Goal: Information Seeking & Learning: Find specific fact

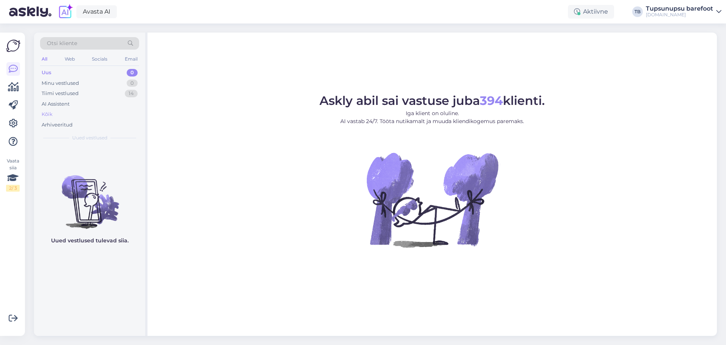
click at [51, 115] on div "Kõik" at bounding box center [47, 114] width 11 height 8
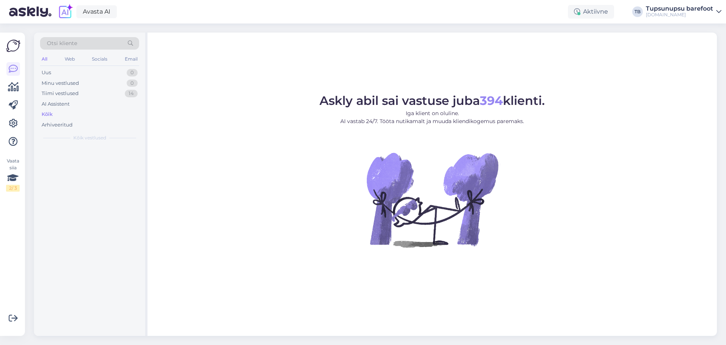
click at [69, 43] on span "Otsi kliente" at bounding box center [62, 43] width 30 height 8
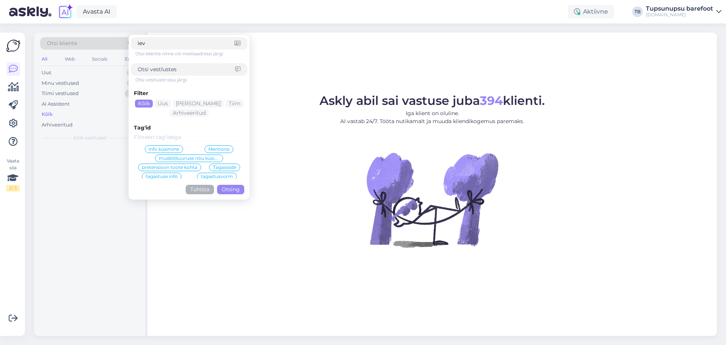
type input "ieva"
click button "Otsing" at bounding box center [230, 189] width 27 height 9
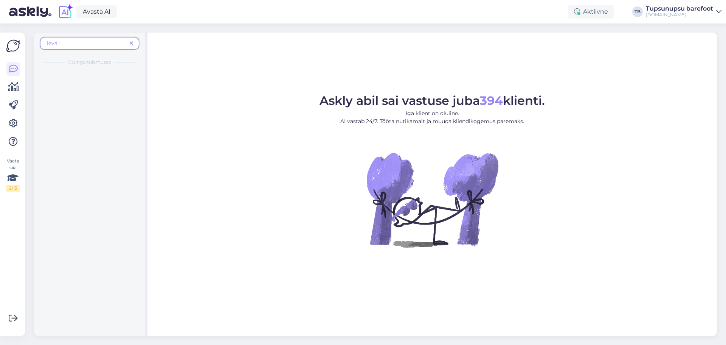
click at [99, 45] on span "ieva" at bounding box center [87, 43] width 80 height 8
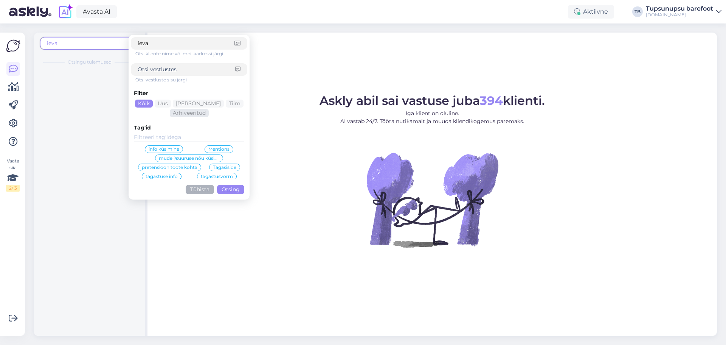
click at [182, 114] on div "Arhiveeritud" at bounding box center [189, 113] width 39 height 8
click at [163, 45] on input "ieva" at bounding box center [186, 43] width 97 height 8
click at [236, 190] on button "Otsing" at bounding box center [230, 189] width 27 height 9
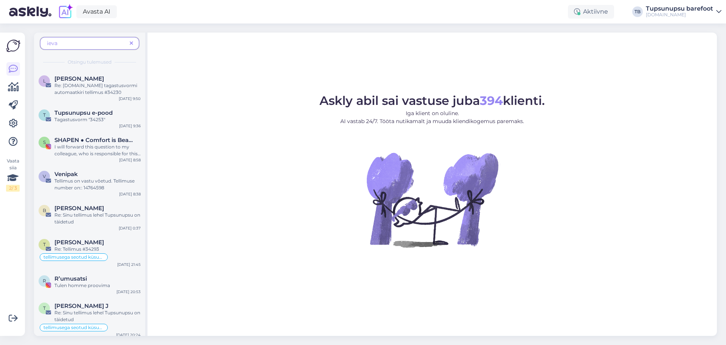
click at [95, 41] on span "ieva" at bounding box center [87, 43] width 80 height 8
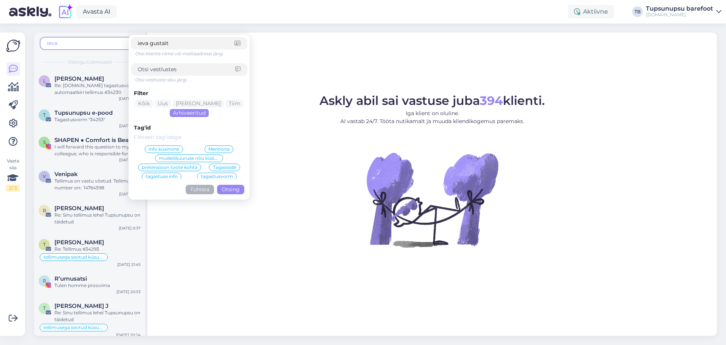
type input "ieva gustaite"
click button "Otsing" at bounding box center [230, 189] width 27 height 9
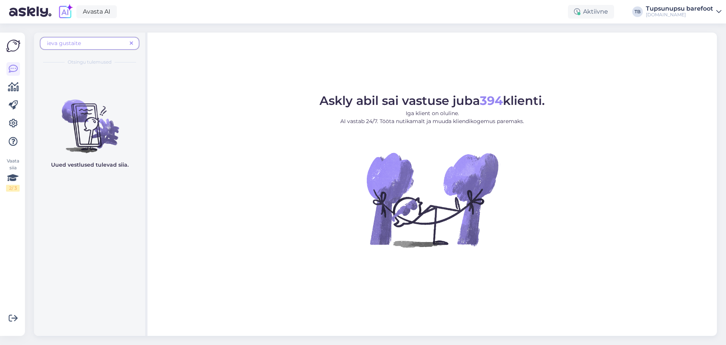
drag, startPoint x: 95, startPoint y: 41, endPoint x: 0, endPoint y: 39, distance: 95.0
click at [0, 39] on div "Vaata siia 2 / 3 Võimalused Veendu, et Askly loob sulle väärtust. Sulge Ühenda …" at bounding box center [363, 183] width 726 height 321
click at [104, 41] on span "ieva gustaite" at bounding box center [87, 43] width 80 height 8
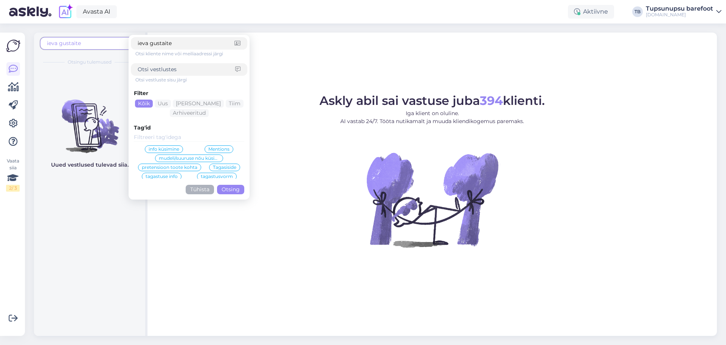
click at [104, 41] on span "ieva gustaite" at bounding box center [87, 43] width 80 height 8
click at [194, 45] on input "ieva gustaite" at bounding box center [186, 43] width 97 height 8
type input "ieva"
click button "Otsing" at bounding box center [230, 189] width 27 height 9
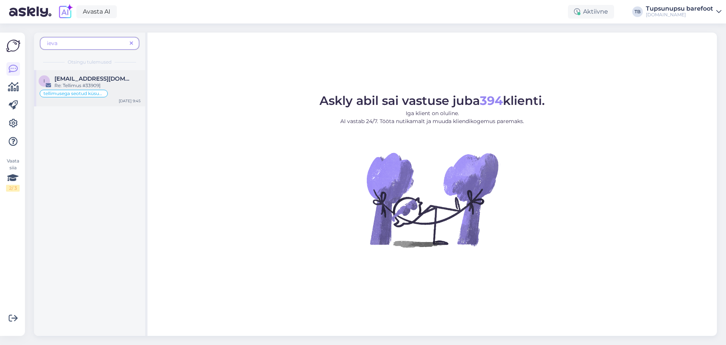
click at [97, 83] on div "Re: Tellimus #33909]" at bounding box center [97, 85] width 86 height 7
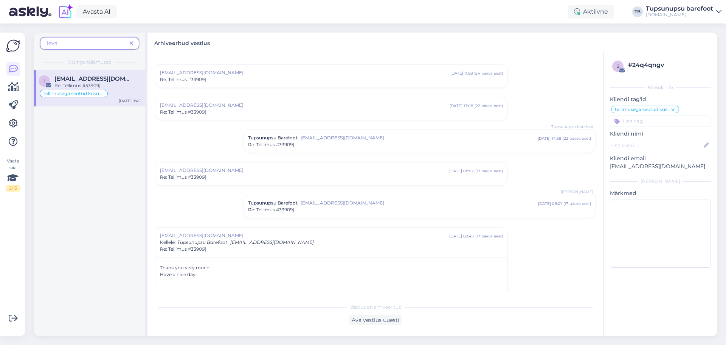
scroll to position [132, 0]
click at [359, 213] on div "Tupsunupsu Barefoot [EMAIL_ADDRESS][DOMAIN_NAME] [DATE] 09:01 ( 17 päeva eest )…" at bounding box center [420, 204] width 352 height 23
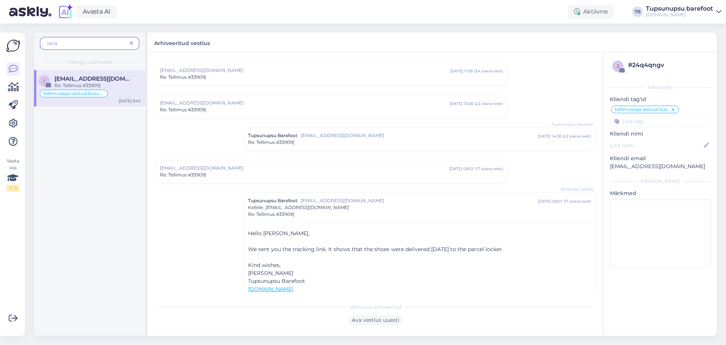
click at [353, 171] on span "[EMAIL_ADDRESS][DOMAIN_NAME]" at bounding box center [304, 168] width 289 height 7
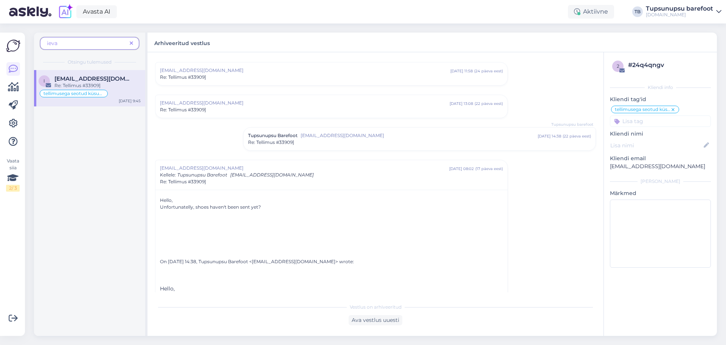
click at [374, 138] on span "[EMAIL_ADDRESS][DOMAIN_NAME]" at bounding box center [419, 135] width 237 height 7
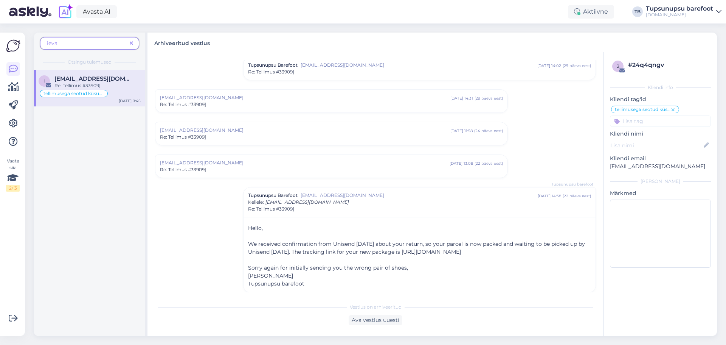
scroll to position [72, 0]
click at [283, 177] on div "[EMAIL_ADDRESS][DOMAIN_NAME] [DATE] 13:08 ( 22 päeva eest ) Re: Tellimus #33909]" at bounding box center [331, 166] width 352 height 23
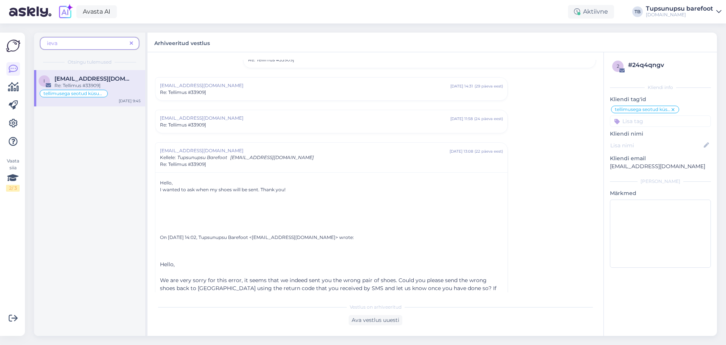
scroll to position [83, 0]
click at [300, 129] on div "Re: Tellimus #33909]" at bounding box center [331, 126] width 343 height 7
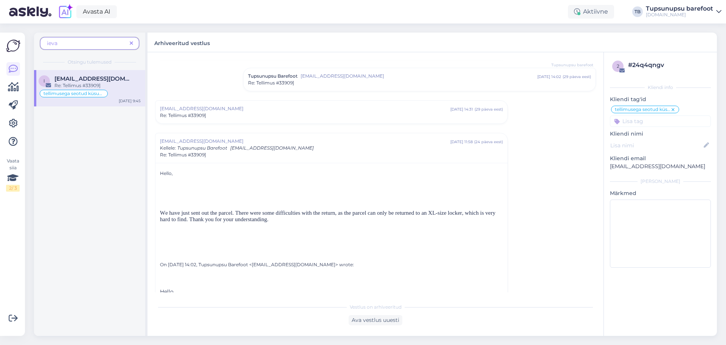
scroll to position [60, 0]
click at [285, 120] on div "Re: Tellimus #33909]" at bounding box center [331, 116] width 343 height 7
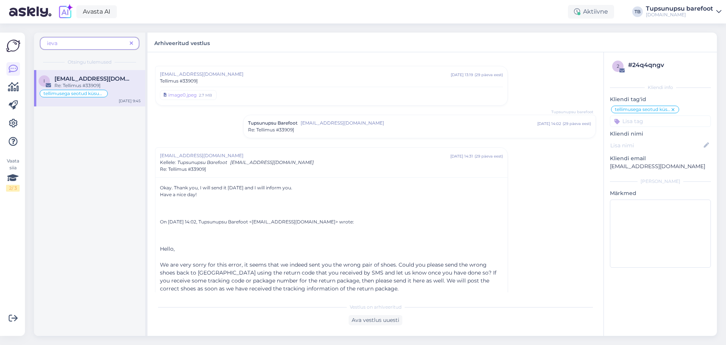
scroll to position [12, 0]
click at [359, 122] on span "[EMAIL_ADDRESS][DOMAIN_NAME]" at bounding box center [419, 125] width 237 height 7
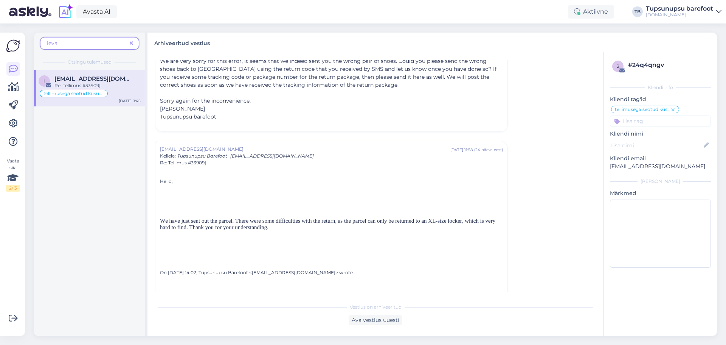
scroll to position [316, 0]
click at [15, 70] on icon at bounding box center [13, 68] width 9 height 9
click at [132, 43] on icon at bounding box center [131, 43] width 3 height 5
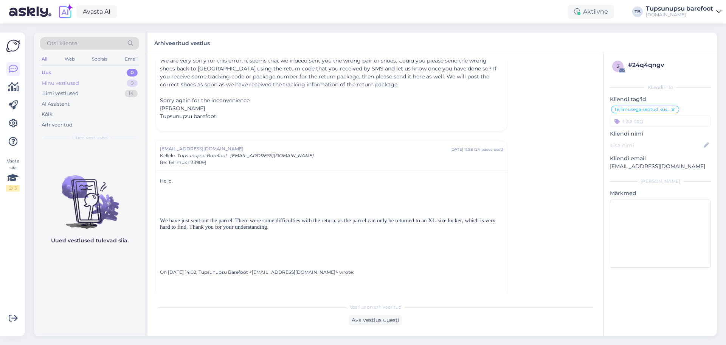
click at [64, 82] on div "Minu vestlused" at bounding box center [60, 83] width 37 height 8
click at [54, 92] on div "Tiimi vestlused" at bounding box center [60, 94] width 37 height 8
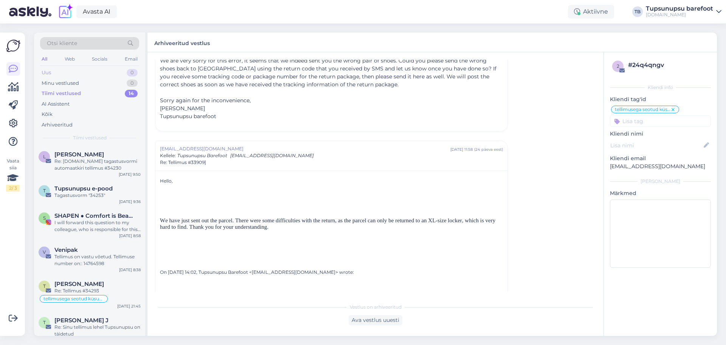
click at [46, 73] on div "Uus" at bounding box center [46, 73] width 9 height 8
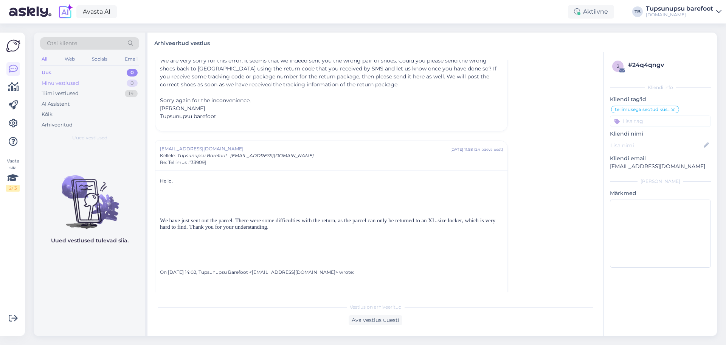
click at [64, 85] on div "Minu vestlused" at bounding box center [60, 83] width 37 height 8
